Goal: Task Accomplishment & Management: Use online tool/utility

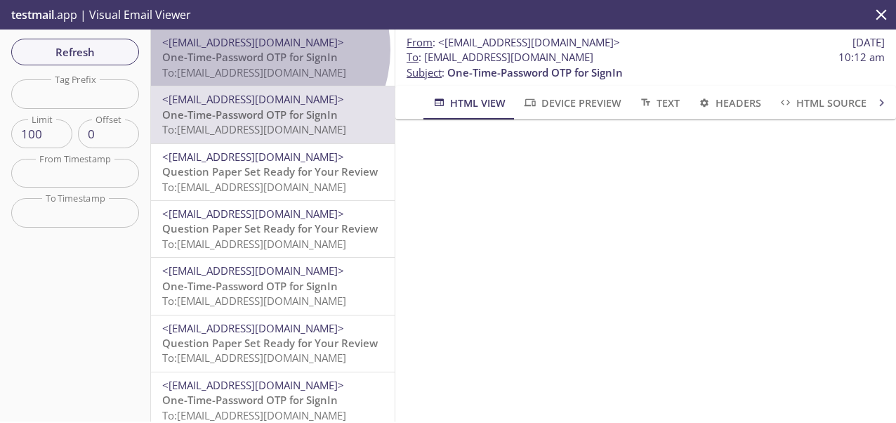
click at [263, 50] on span "One-Time-Password OTP for SignIn" at bounding box center [250, 57] width 176 height 14
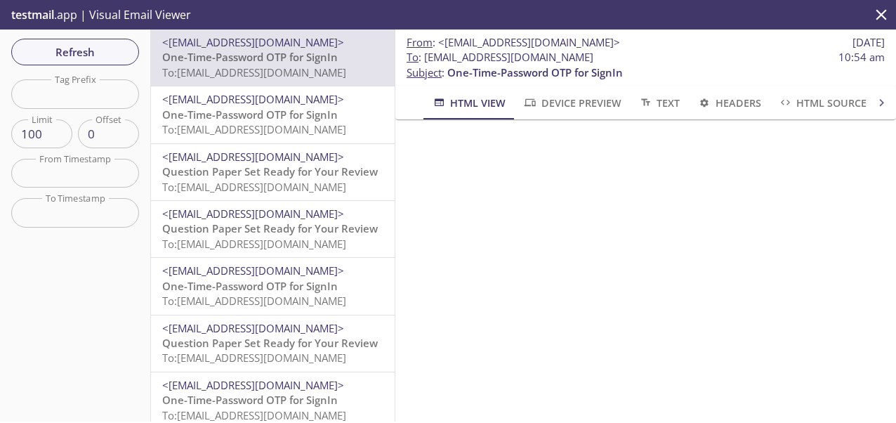
scroll to position [195, 0]
click at [426, 22] on div "testmail .app | Visual Email Viewer" at bounding box center [448, 14] width 896 height 29
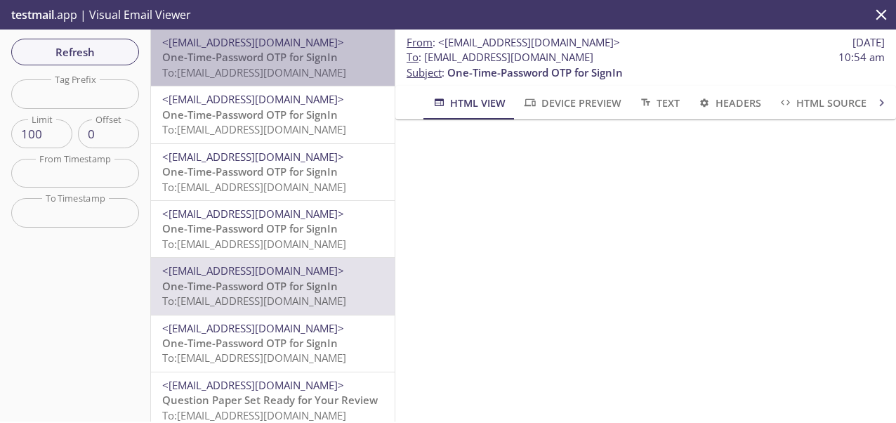
click at [301, 51] on span "One-Time-Password OTP for SignIn" at bounding box center [250, 57] width 176 height 14
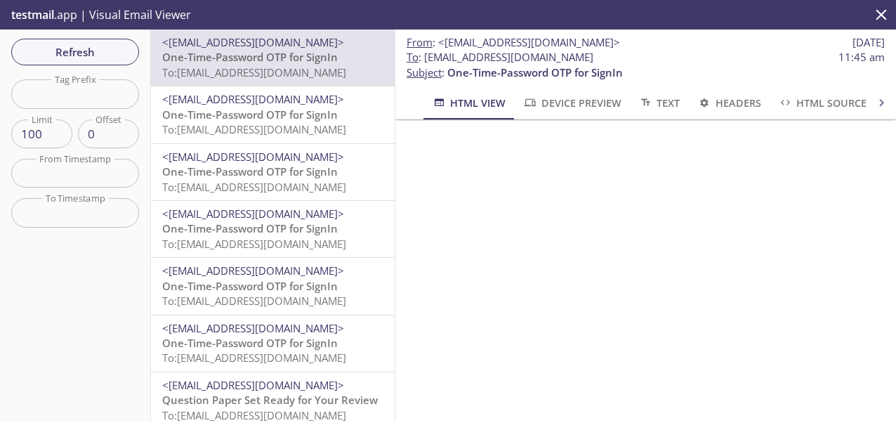
scroll to position [165, 0]
